Goal: Task Accomplishment & Management: Complete application form

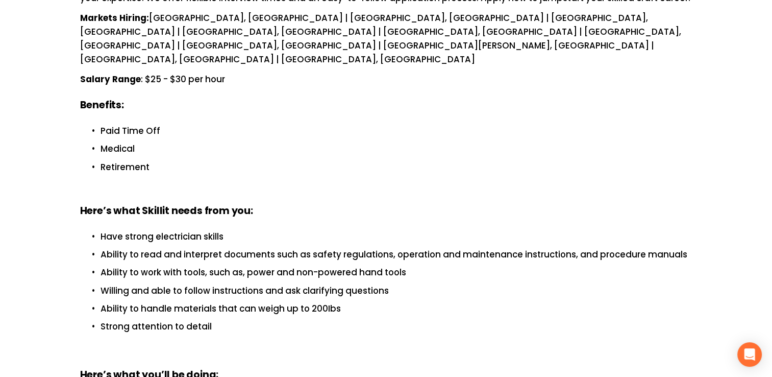
scroll to position [332, 0]
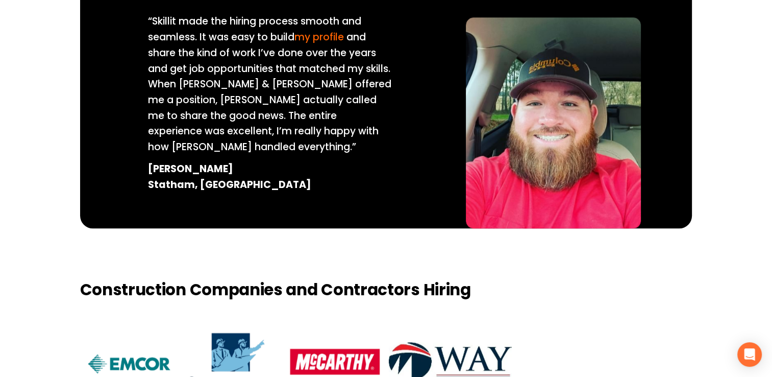
scroll to position [1090, 0]
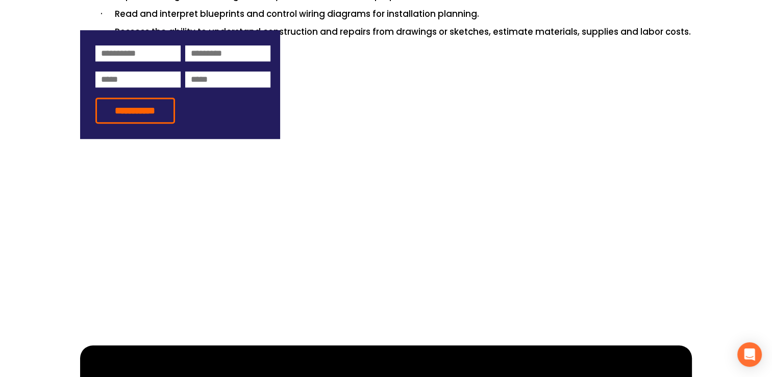
scroll to position [716, 0]
